Goal: Entertainment & Leisure: Browse casually

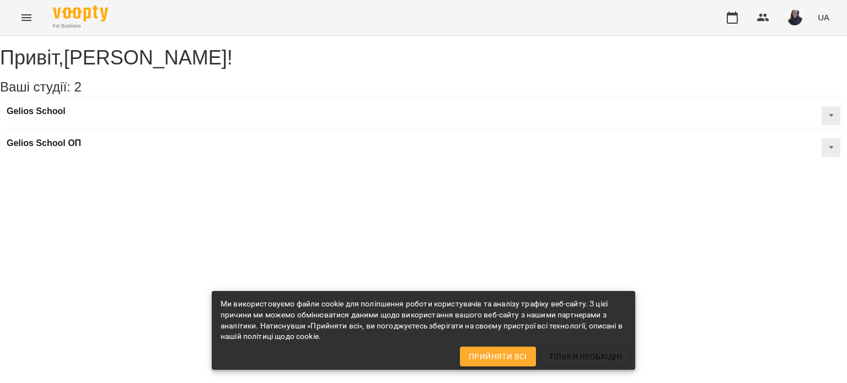
click at [26, 20] on icon "Menu" at bounding box center [27, 17] width 10 height 7
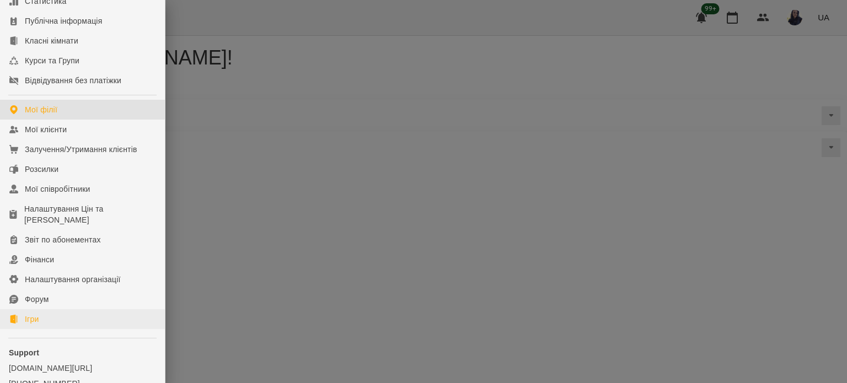
scroll to position [205, 0]
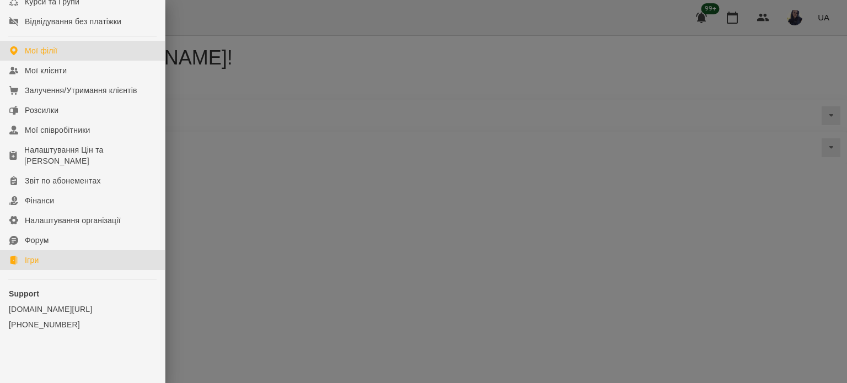
click at [48, 261] on link "Ігри" at bounding box center [82, 260] width 165 height 20
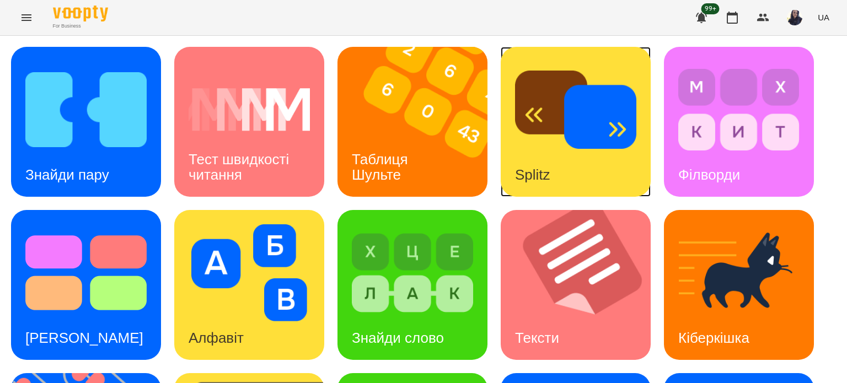
click at [573, 136] on img at bounding box center [575, 109] width 121 height 97
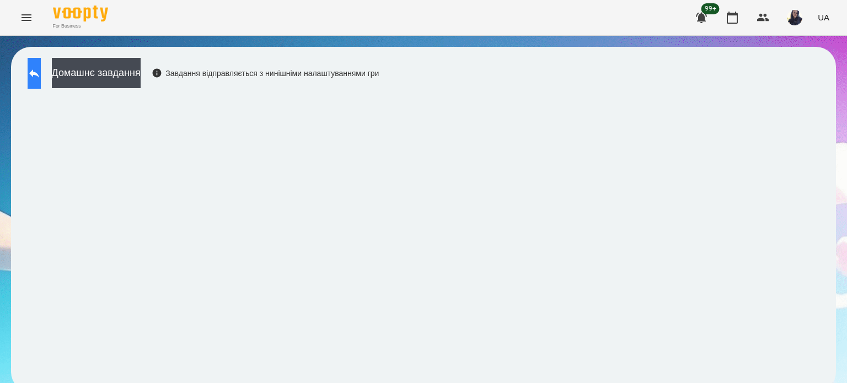
click at [41, 68] on icon at bounding box center [34, 73] width 13 height 13
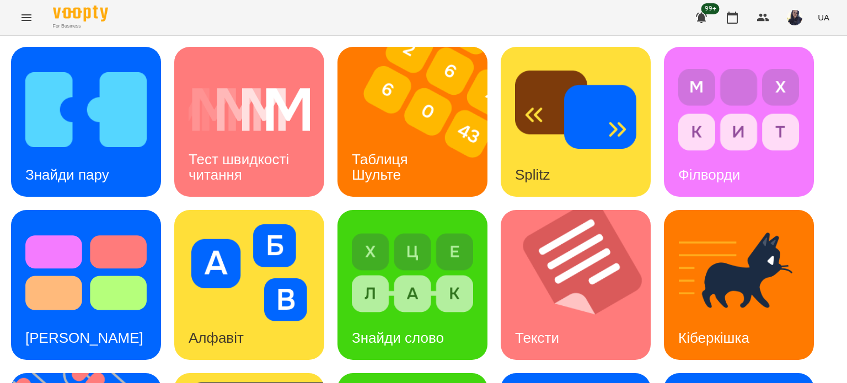
click at [175, 22] on div "For Business 99+ UA" at bounding box center [423, 17] width 847 height 35
